Goal: Check status: Check status

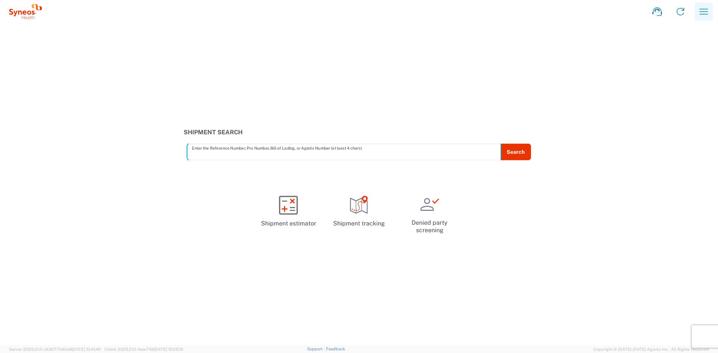
click at [703, 12] on icon "button" at bounding box center [703, 12] width 12 height 12
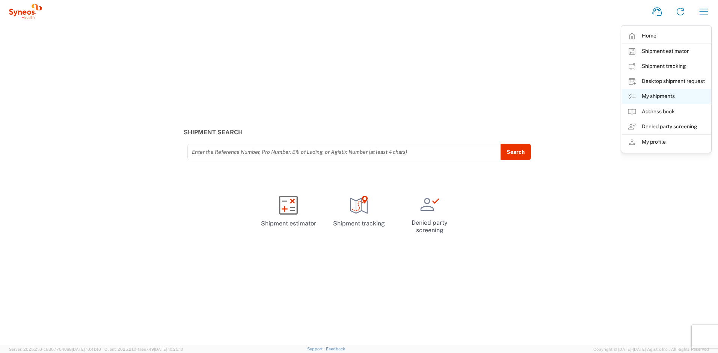
click at [656, 94] on link "My shipments" at bounding box center [665, 96] width 89 height 15
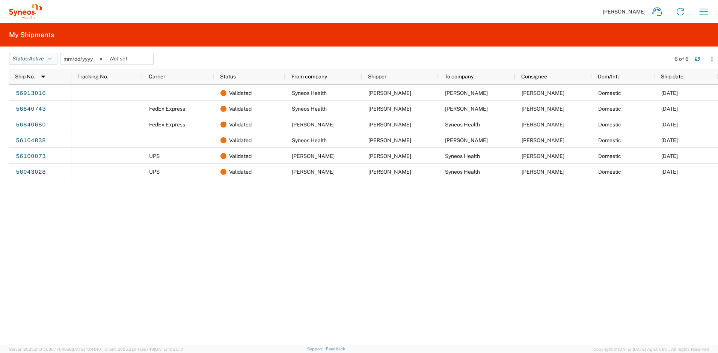
click at [54, 59] on button "Status: Active" at bounding box center [33, 59] width 48 height 12
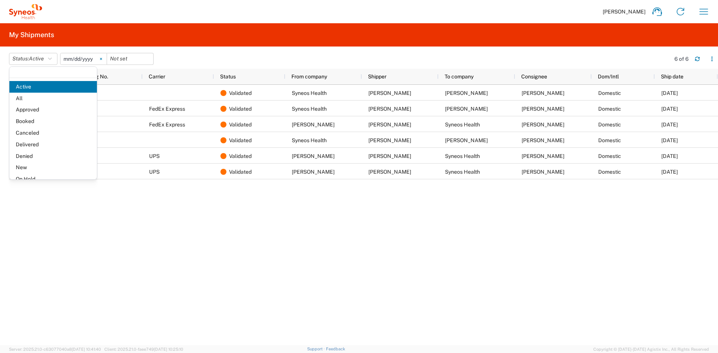
click at [102, 57] on svg-icon at bounding box center [100, 58] width 11 height 11
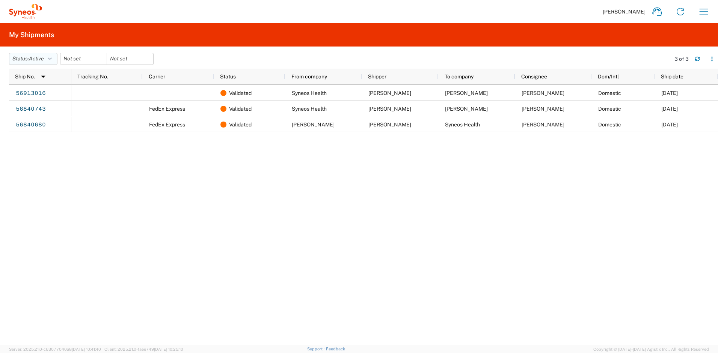
click at [49, 60] on button "Status: Active" at bounding box center [33, 59] width 48 height 12
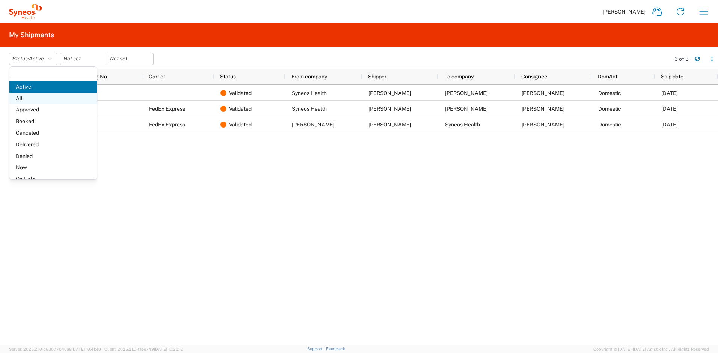
click at [30, 98] on span "All" at bounding box center [52, 99] width 87 height 12
